Goal: Information Seeking & Learning: Learn about a topic

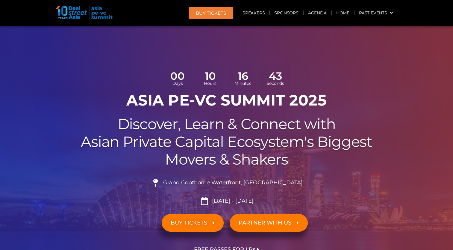
click at [383, 124] on h2 "Discover, Learn & Connect with Asian Private Capital Ecosystem's Biggest Movers…" at bounding box center [226, 141] width 335 height 53
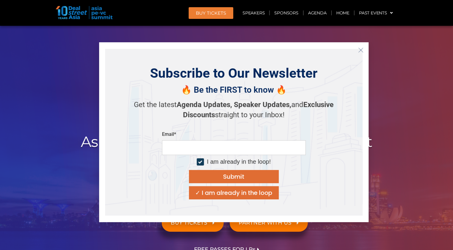
click at [361, 52] on icon "Close" at bounding box center [360, 49] width 5 height 5
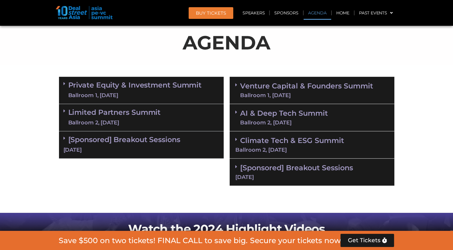
scroll to position [353, 0]
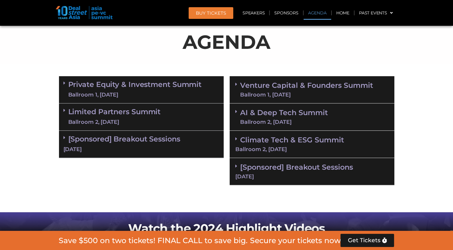
click at [71, 110] on link "Limited Partners [GEOGRAPHIC_DATA] 2, [DATE]" at bounding box center [114, 117] width 92 height 18
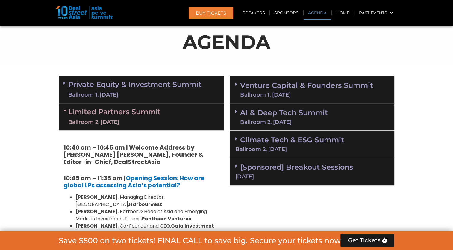
click at [78, 91] on div "Ballroom 1, [DATE]" at bounding box center [135, 94] width 134 height 7
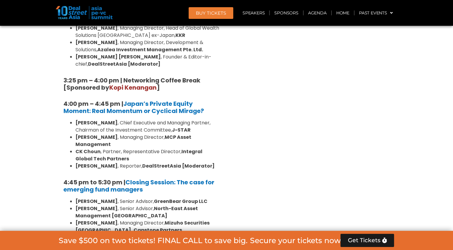
scroll to position [1865, 0]
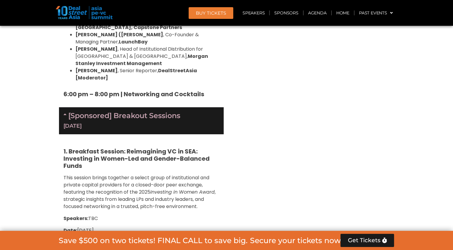
scroll to position [2014, 0]
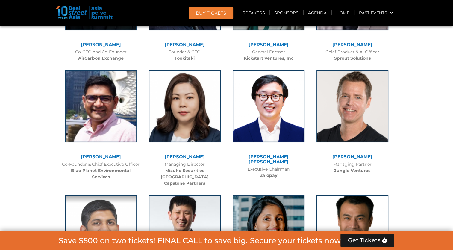
scroll to position [6244, 0]
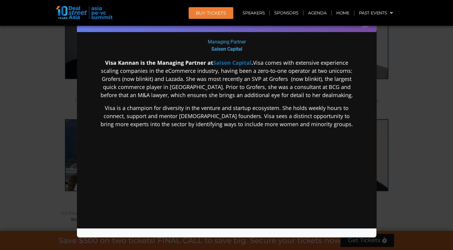
scroll to position [111, 0]
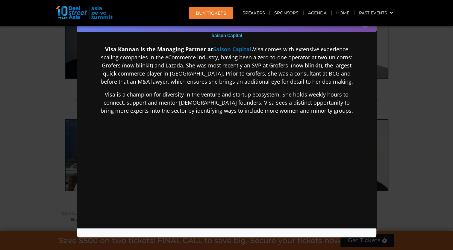
click at [416, 74] on div "Speaker Profile ×" at bounding box center [226, 125] width 453 height 250
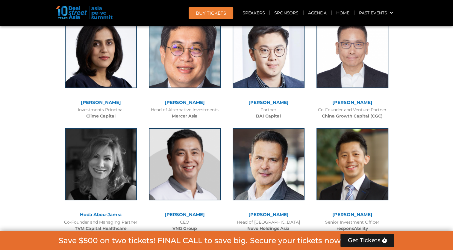
scroll to position [4430, 0]
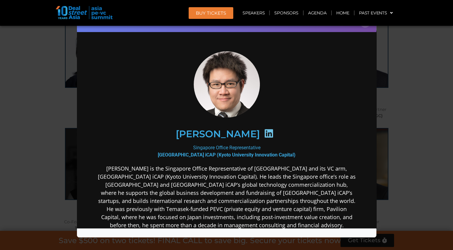
scroll to position [41, 0]
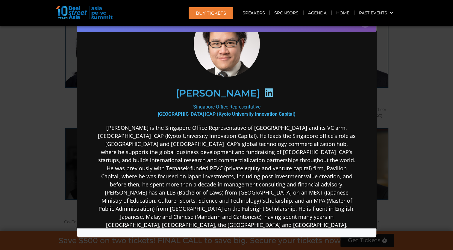
click at [226, 127] on p "[PERSON_NAME] is the Singapore Office Representative of [GEOGRAPHIC_DATA] and i…" at bounding box center [226, 175] width 259 height 105
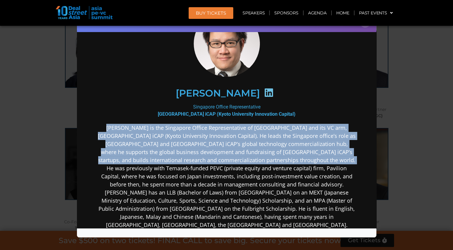
click at [226, 127] on p "[PERSON_NAME] is the Singapore Office Representative of [GEOGRAPHIC_DATA] and i…" at bounding box center [226, 175] width 259 height 105
click at [350, 138] on p "[PERSON_NAME] is the Singapore Office Representative of [GEOGRAPHIC_DATA] and i…" at bounding box center [226, 175] width 259 height 105
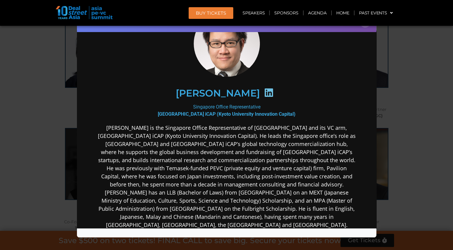
click at [242, 135] on p "[PERSON_NAME] is the Singapore Office Representative of [GEOGRAPHIC_DATA] and i…" at bounding box center [226, 175] width 259 height 105
drag, startPoint x: 242, startPoint y: 135, endPoint x: 223, endPoint y: 143, distance: 20.2
click at [223, 143] on p "[PERSON_NAME] is the Singapore Office Representative of [GEOGRAPHIC_DATA] and i…" at bounding box center [226, 175] width 259 height 105
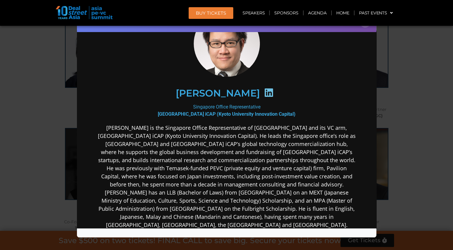
drag, startPoint x: 223, startPoint y: 143, endPoint x: 181, endPoint y: 144, distance: 41.9
click at [181, 144] on p "[PERSON_NAME] is the Singapore Office Representative of [GEOGRAPHIC_DATA] and i…" at bounding box center [226, 175] width 259 height 105
drag, startPoint x: 181, startPoint y: 144, endPoint x: 236, endPoint y: 143, distance: 54.5
click at [236, 143] on p "[PERSON_NAME] is the Singapore Office Representative of [GEOGRAPHIC_DATA] and i…" at bounding box center [226, 175] width 259 height 105
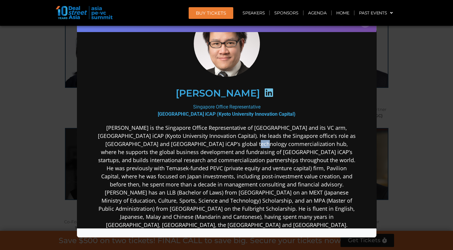
click at [236, 143] on p "[PERSON_NAME] is the Singapore Office Representative of [GEOGRAPHIC_DATA] and i…" at bounding box center [226, 175] width 259 height 105
drag, startPoint x: 236, startPoint y: 143, endPoint x: 269, endPoint y: 141, distance: 32.7
click at [269, 141] on p "[PERSON_NAME] is the Singapore Office Representative of [GEOGRAPHIC_DATA] and i…" at bounding box center [226, 175] width 259 height 105
drag, startPoint x: 269, startPoint y: 141, endPoint x: 195, endPoint y: 145, distance: 74.1
click at [195, 145] on p "[PERSON_NAME] is the Singapore Office Representative of [GEOGRAPHIC_DATA] and i…" at bounding box center [226, 175] width 259 height 105
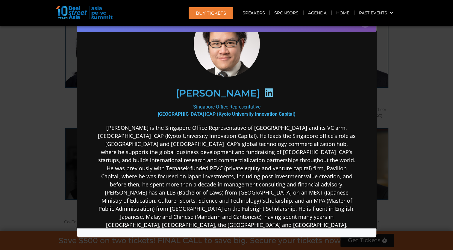
drag, startPoint x: 195, startPoint y: 145, endPoint x: 168, endPoint y: 151, distance: 26.9
click at [168, 151] on p "[PERSON_NAME] is the Singapore Office Representative of [GEOGRAPHIC_DATA] and i…" at bounding box center [226, 175] width 259 height 105
click at [236, 157] on p "[PERSON_NAME] is the Singapore Office Representative of [GEOGRAPHIC_DATA] and i…" at bounding box center [226, 175] width 259 height 105
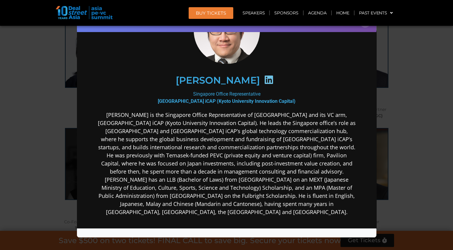
drag, startPoint x: 236, startPoint y: 157, endPoint x: 251, endPoint y: 204, distance: 49.7
click at [251, 204] on p "[PERSON_NAME] is the Singapore Office Representative of [GEOGRAPHIC_DATA] and i…" at bounding box center [226, 162] width 259 height 105
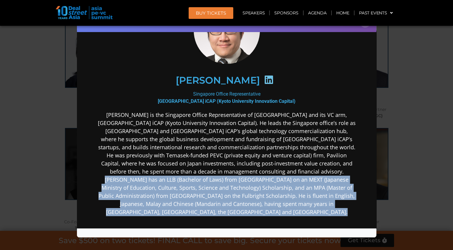
click at [251, 204] on p "[PERSON_NAME] is the Singapore Office Representative of [GEOGRAPHIC_DATA] and i…" at bounding box center [226, 162] width 259 height 105
drag, startPoint x: 251, startPoint y: 204, endPoint x: 258, endPoint y: 211, distance: 9.7
click at [258, 211] on p "[PERSON_NAME] is the Singapore Office Representative of [GEOGRAPHIC_DATA] and i…" at bounding box center [226, 162] width 259 height 105
click at [200, 201] on p "[PERSON_NAME] is the Singapore Office Representative of [GEOGRAPHIC_DATA] and i…" at bounding box center [226, 162] width 259 height 105
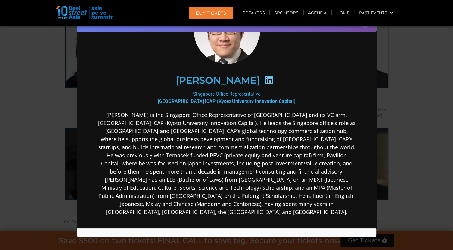
click at [157, 205] on p "[PERSON_NAME] is the Singapore Office Representative of [GEOGRAPHIC_DATA] and i…" at bounding box center [226, 162] width 259 height 105
click at [241, 192] on p "[PERSON_NAME] is the Singapore Office Representative of [GEOGRAPHIC_DATA] and i…" at bounding box center [226, 162] width 259 height 105
click at [255, 180] on p "[PERSON_NAME] is the Singapore Office Representative of [GEOGRAPHIC_DATA] and i…" at bounding box center [226, 162] width 259 height 105
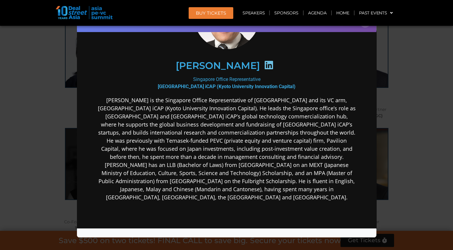
scroll to position [72, 0]
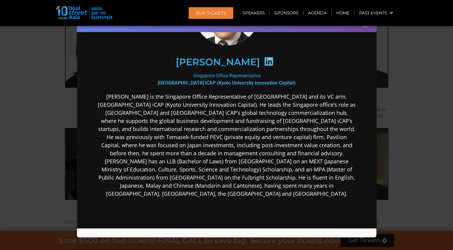
click at [224, 120] on p "[PERSON_NAME] is the Singapore Office Representative of [GEOGRAPHIC_DATA] and i…" at bounding box center [226, 144] width 259 height 105
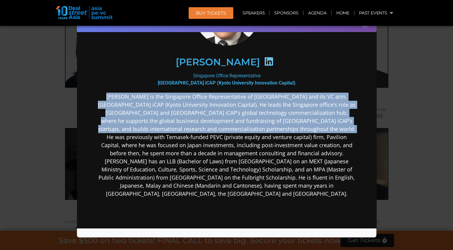
click at [224, 120] on p "[PERSON_NAME] is the Singapore Office Representative of [GEOGRAPHIC_DATA] and i…" at bounding box center [226, 144] width 259 height 105
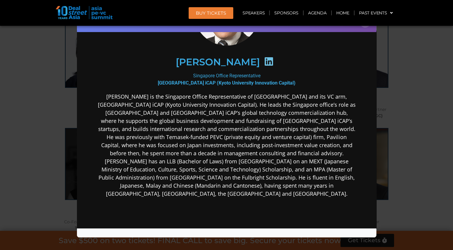
drag, startPoint x: 224, startPoint y: 120, endPoint x: 220, endPoint y: 136, distance: 16.2
click at [220, 136] on p "[PERSON_NAME] is the Singapore Office Representative of [GEOGRAPHIC_DATA] and i…" at bounding box center [226, 144] width 259 height 105
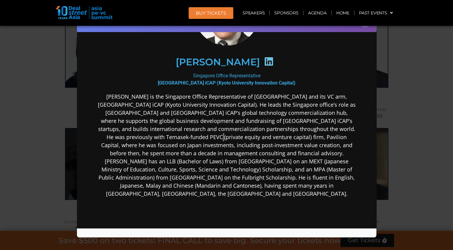
click at [397, 86] on div "Speaker Profile ×" at bounding box center [226, 125] width 453 height 250
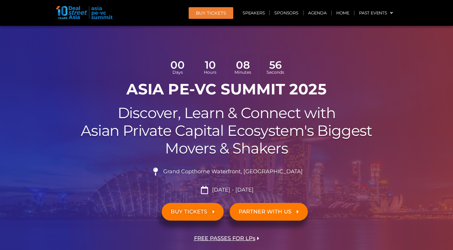
scroll to position [0, 0]
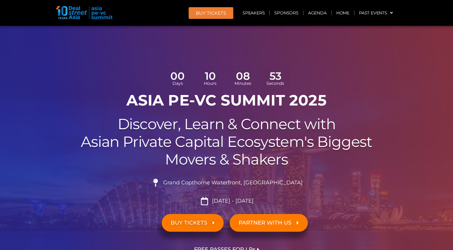
click at [230, 181] on span "Grand Copthorne Waterfront, [GEOGRAPHIC_DATA]​" at bounding box center [232, 182] width 141 height 7
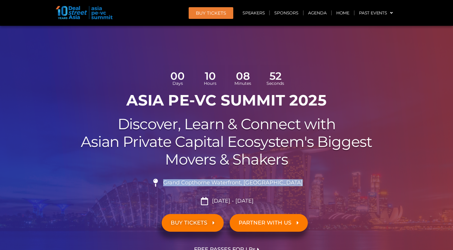
click at [230, 181] on span "Grand Copthorne Waterfront, [GEOGRAPHIC_DATA]​" at bounding box center [232, 182] width 141 height 7
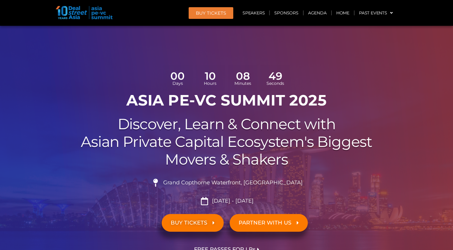
click at [323, 133] on h2 "Discover, Learn & Connect with Asian Private Capital Ecosystem's Biggest Movers…" at bounding box center [226, 141] width 335 height 53
